Goal: Transaction & Acquisition: Purchase product/service

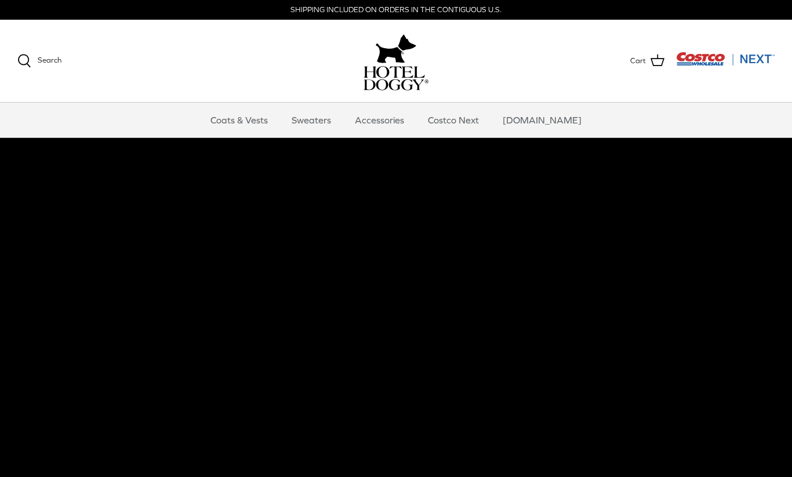
click at [725, 383] on video at bounding box center [396, 341] width 792 height 406
click at [256, 132] on link "Coats & Vests" at bounding box center [239, 120] width 78 height 35
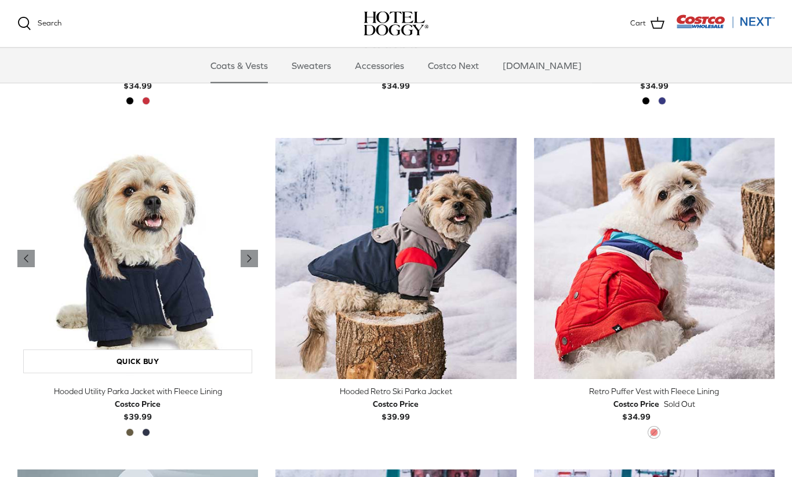
scroll to position [551, 0]
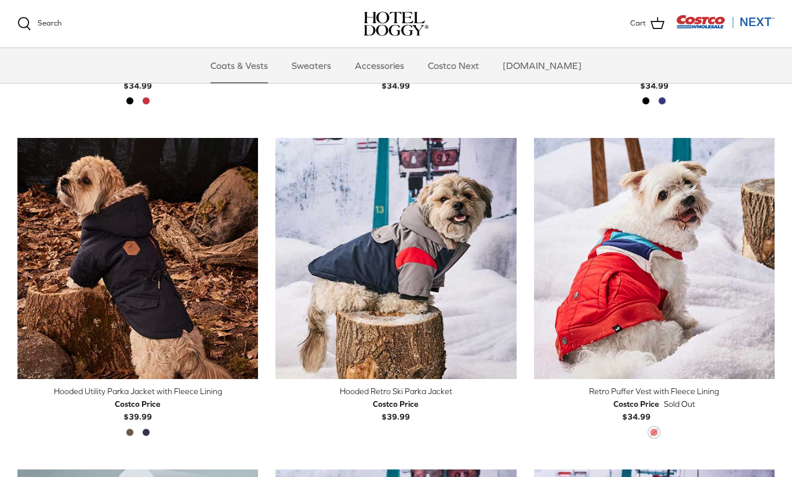
click at [212, 385] on div "Hooded Utility Parka Jacket with Fleece Lining" at bounding box center [137, 391] width 241 height 13
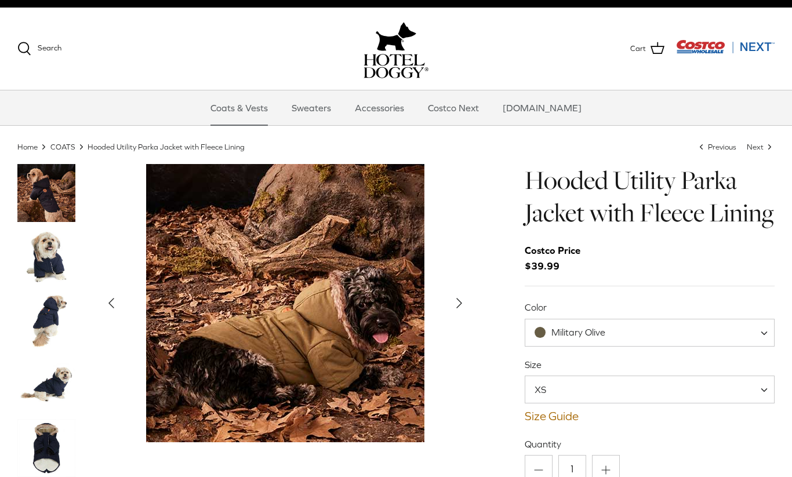
click at [727, 404] on span "XS" at bounding box center [650, 390] width 250 height 28
click at [727, 403] on span "XL" at bounding box center [650, 390] width 250 height 28
select select "L"
click at [738, 347] on span "Military Olive" at bounding box center [650, 333] width 250 height 28
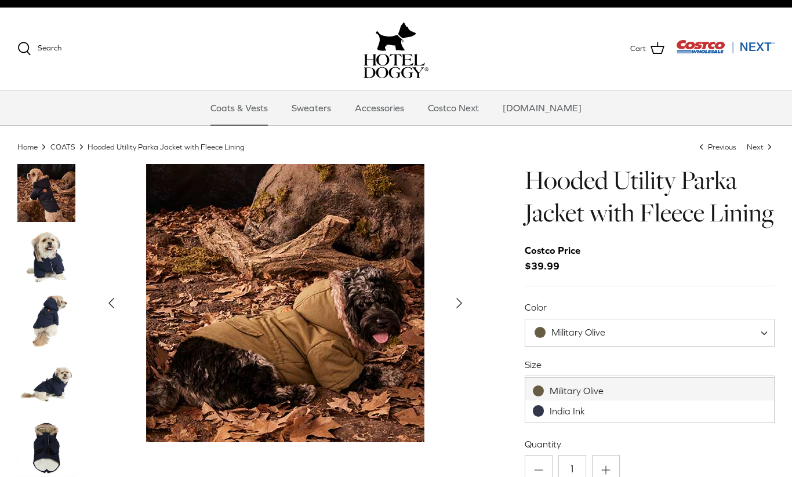
select select "India Ink"
